Goal: Navigation & Orientation: Go to known website

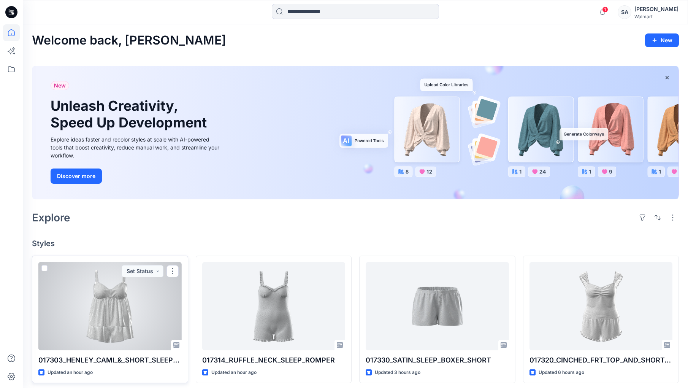
click at [97, 374] on div "Updated an hour ago" at bounding box center [109, 372] width 143 height 8
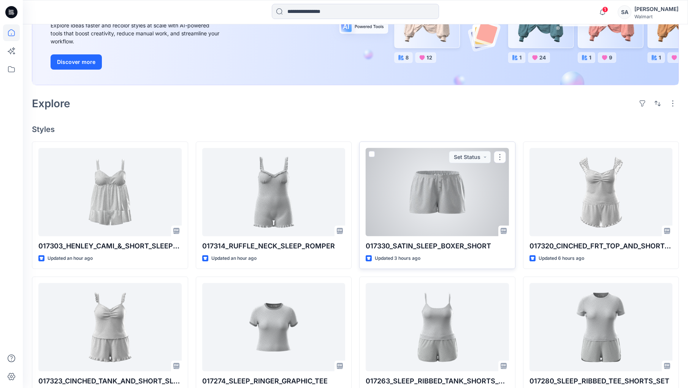
scroll to position [127, 0]
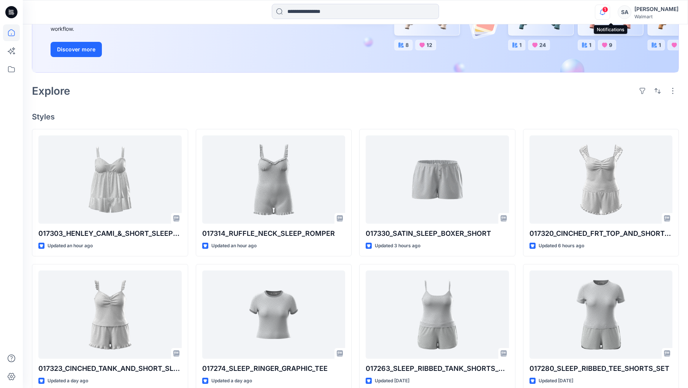
click at [609, 10] on icon "button" at bounding box center [602, 12] width 14 height 15
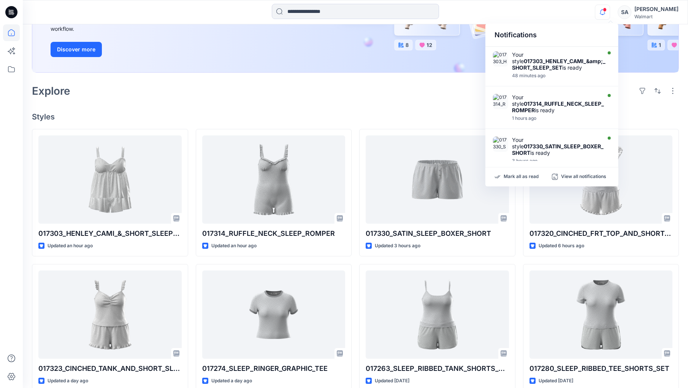
click at [460, 14] on div at bounding box center [355, 12] width 332 height 17
